Goal: Task Accomplishment & Management: Use online tool/utility

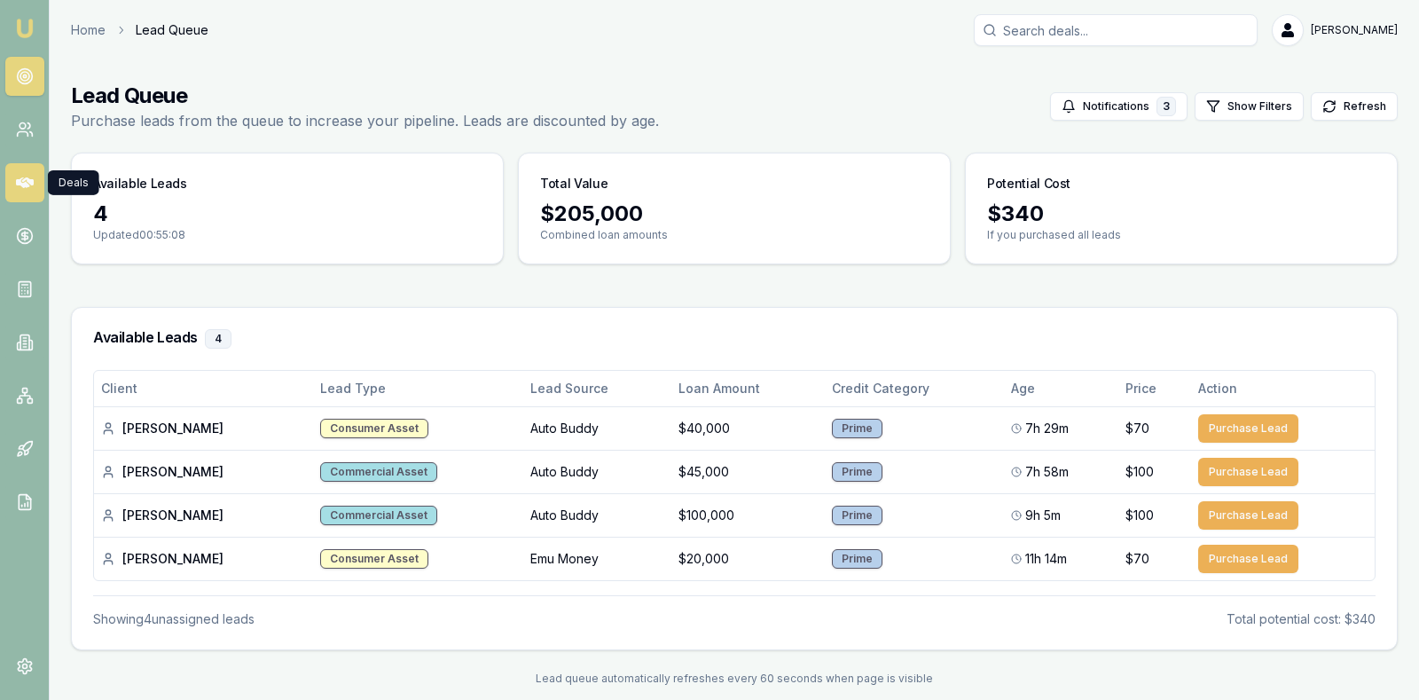
click at [21, 179] on icon at bounding box center [25, 183] width 18 height 18
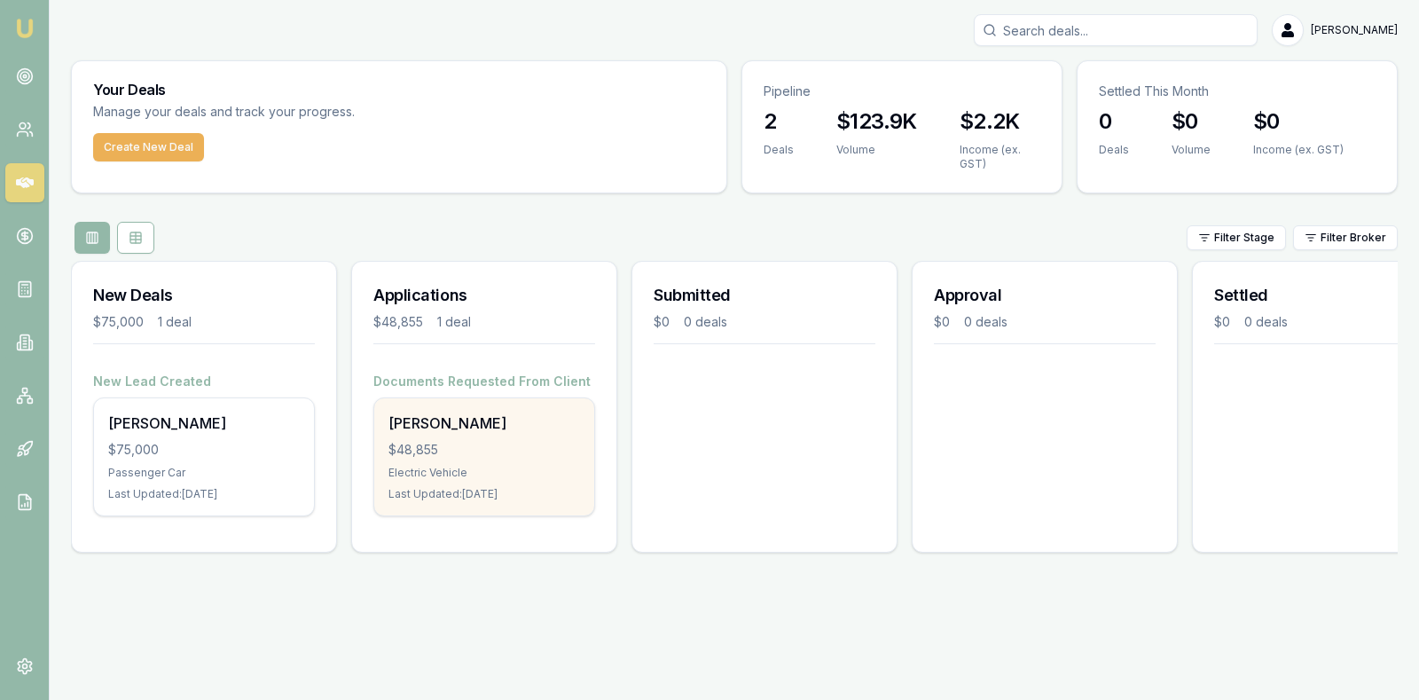
click at [444, 441] on div "$48,855" at bounding box center [484, 450] width 192 height 18
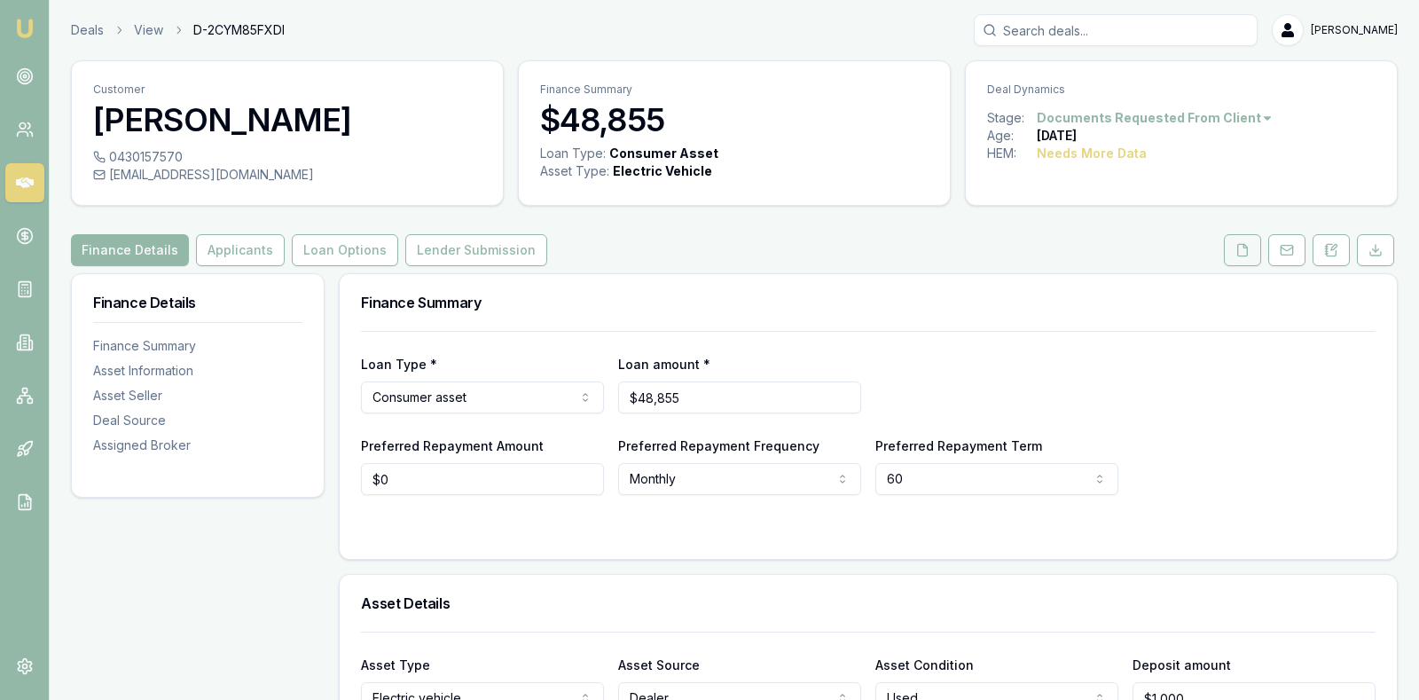
click at [1248, 247] on icon at bounding box center [1242, 250] width 14 height 14
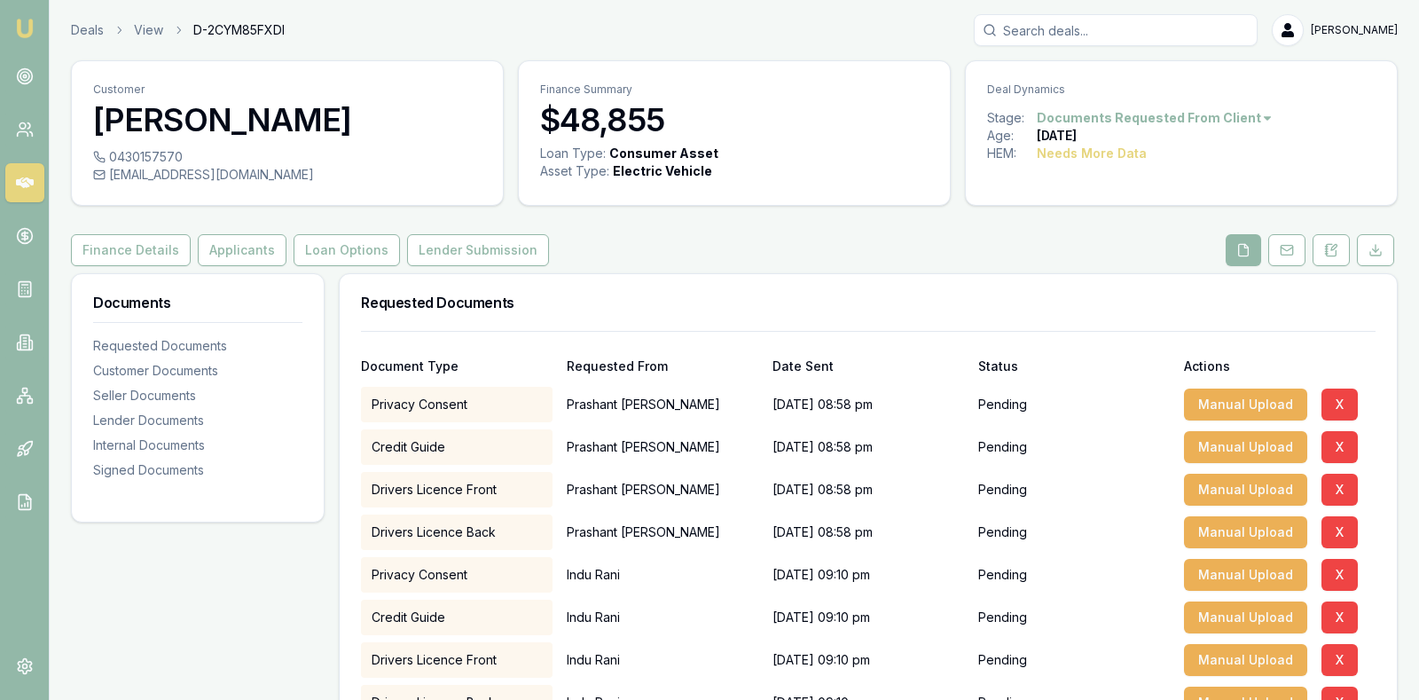
click at [1090, 245] on div "Finance Details Applicants Loan Options Lender Submission" at bounding box center [734, 250] width 1327 height 32
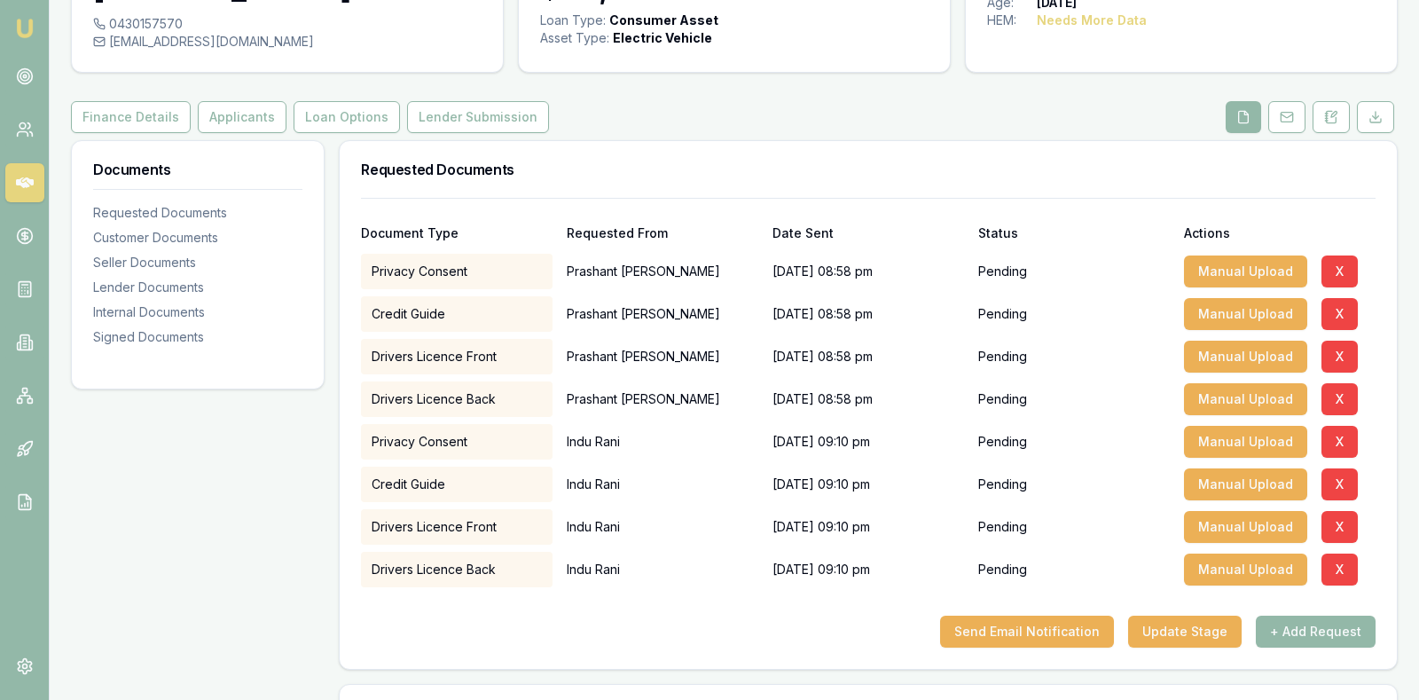
scroll to position [177, 0]
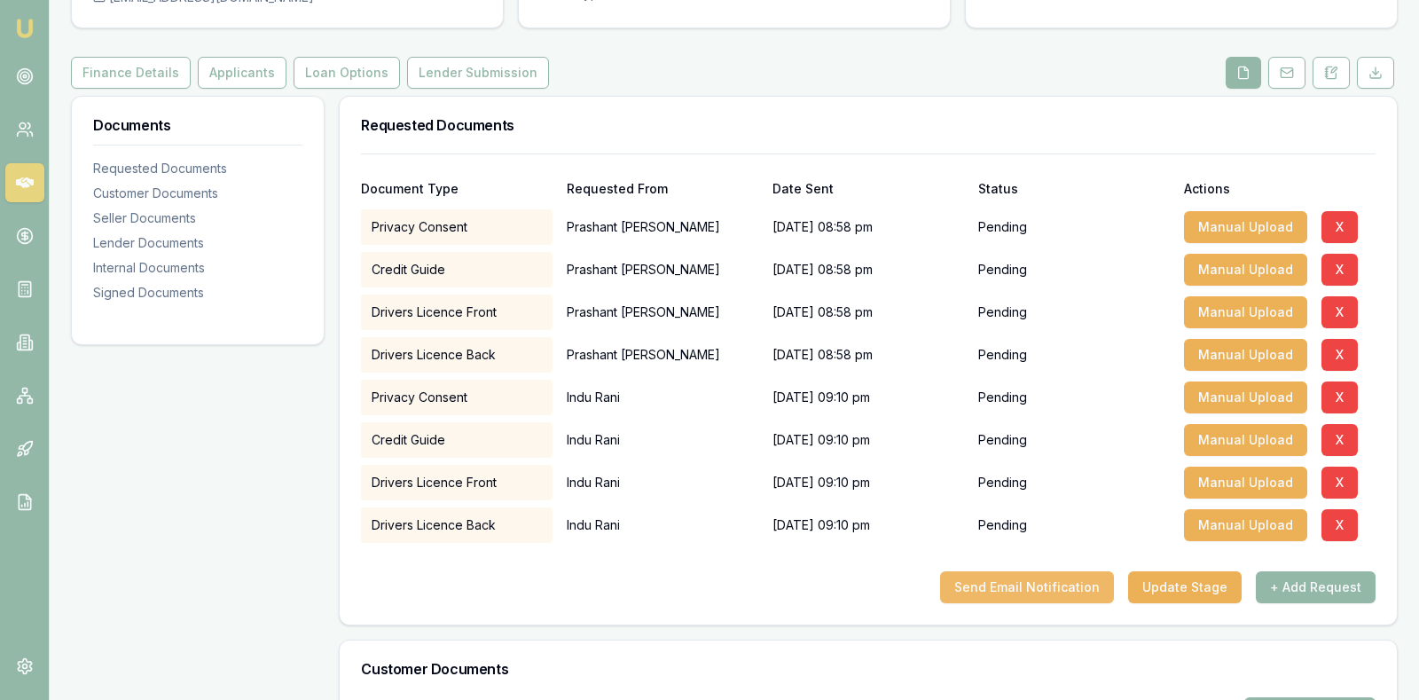
click at [1029, 583] on button "Send Email Notification" at bounding box center [1027, 587] width 174 height 32
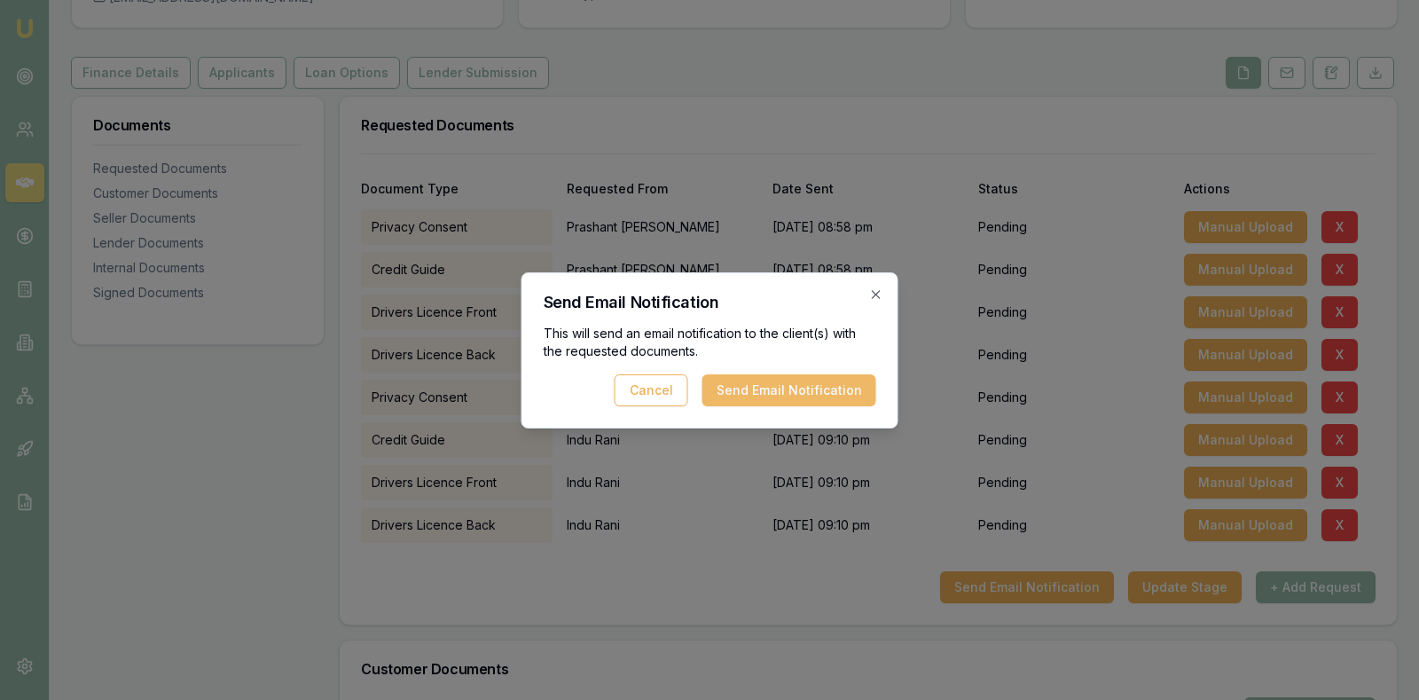
click at [803, 386] on button "Send Email Notification" at bounding box center [789, 390] width 174 height 32
